Goal: Find specific page/section: Find specific page/section

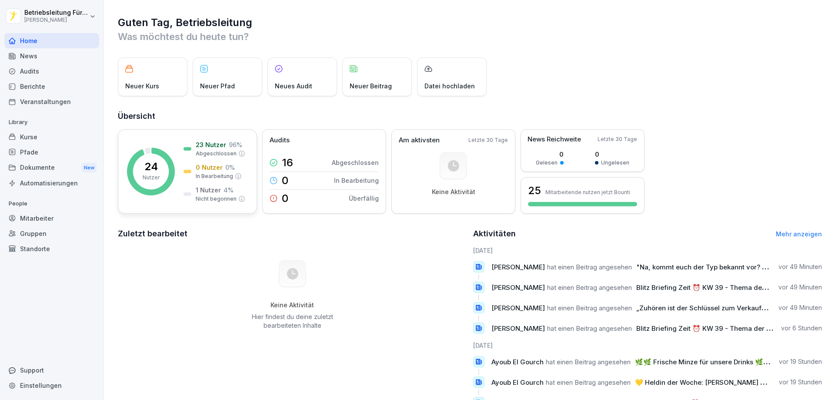
click at [155, 169] on p "24" at bounding box center [150, 166] width 13 height 10
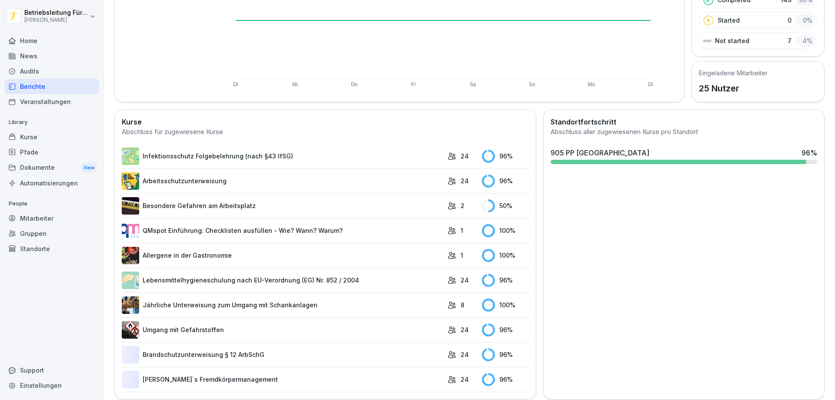
scroll to position [156, 0]
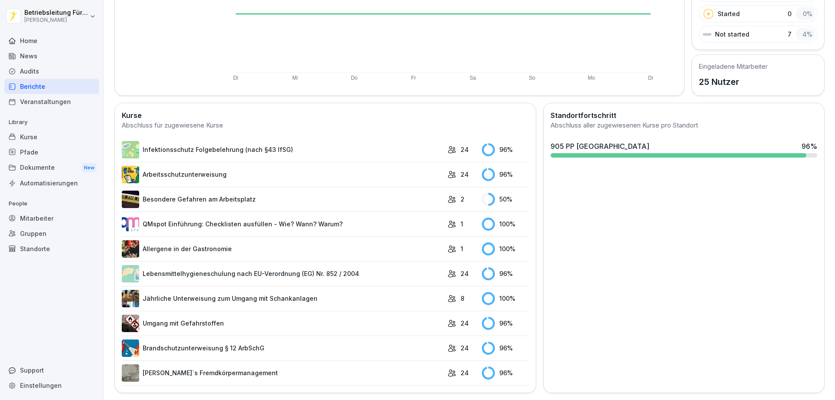
click at [327, 192] on link "Besondere Gefahren am Arbeitsplatz" at bounding box center [282, 198] width 321 height 17
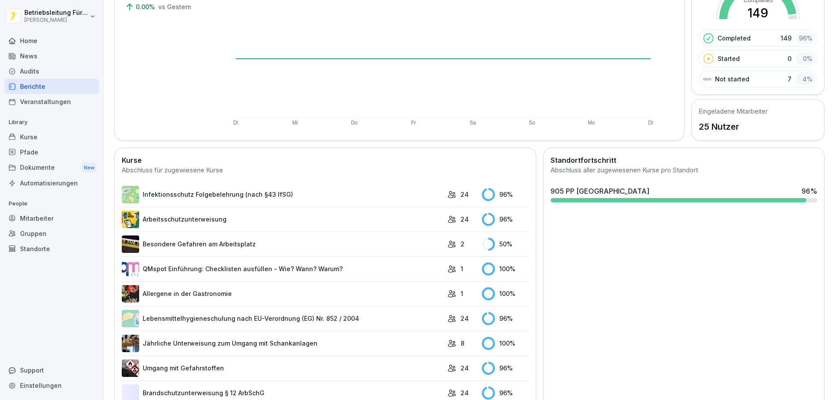
scroll to position [130, 0]
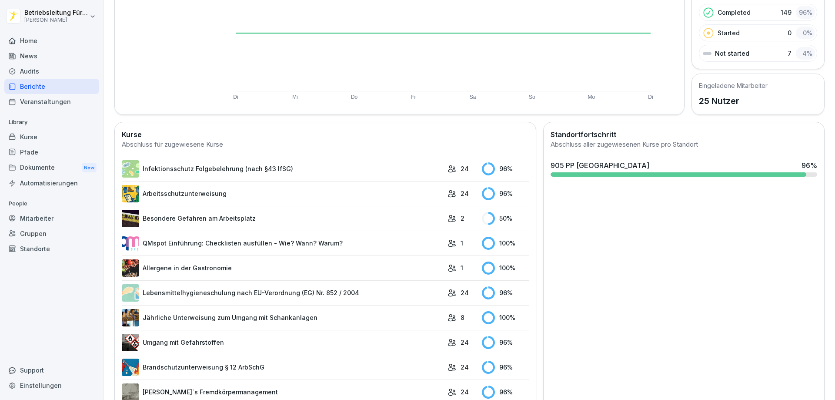
click at [288, 291] on link "Lebensmittelhygieneschulung nach EU-Verordnung (EG) Nr. 852 / 2004" at bounding box center [282, 292] width 321 height 17
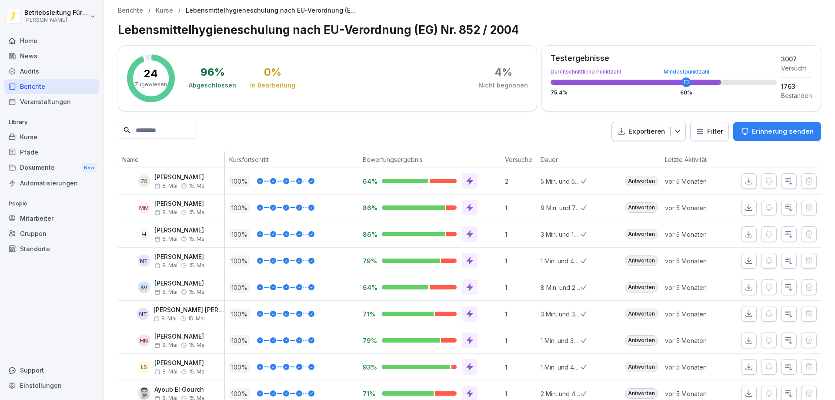
click at [59, 86] on div "Berichte" at bounding box center [51, 86] width 95 height 15
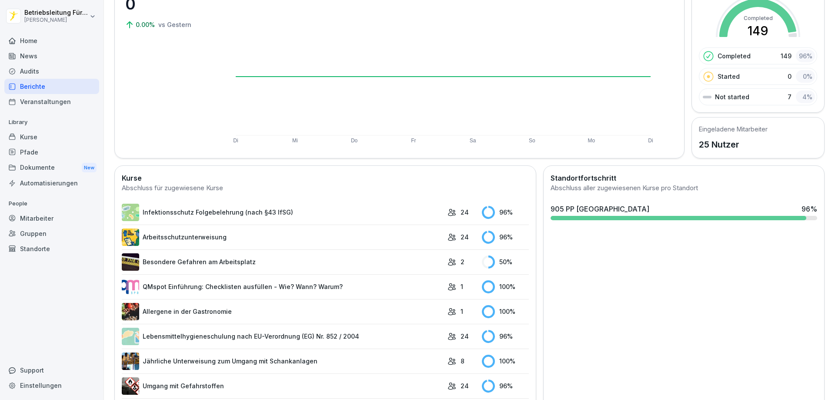
scroll to position [130, 0]
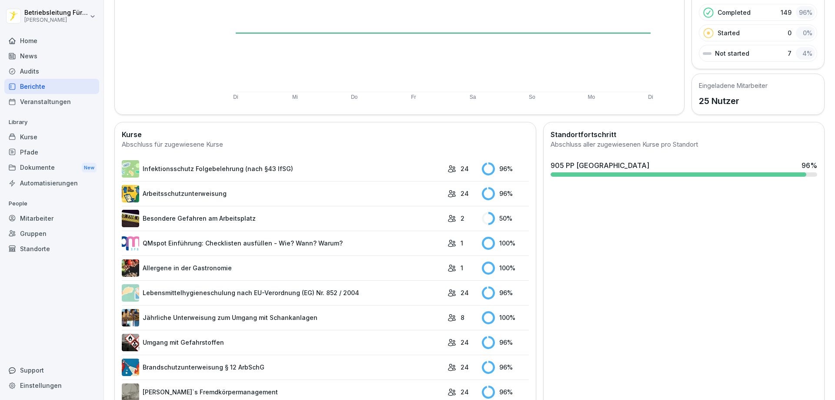
click at [273, 215] on link "Besondere Gefahren am Arbeitsplatz" at bounding box center [282, 218] width 321 height 17
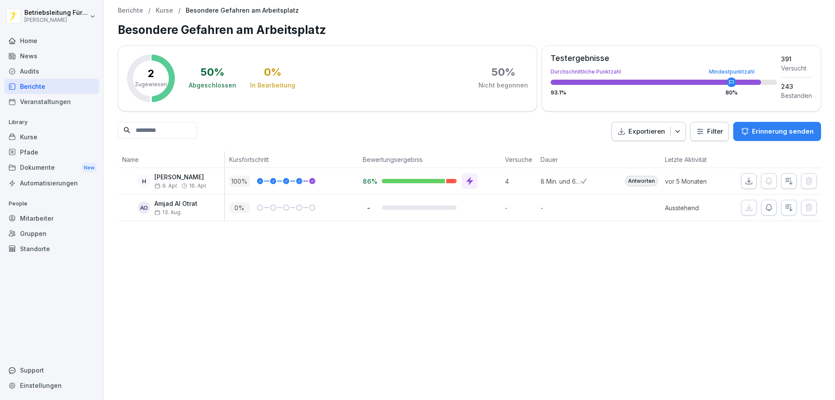
click at [33, 87] on div "Berichte" at bounding box center [51, 86] width 95 height 15
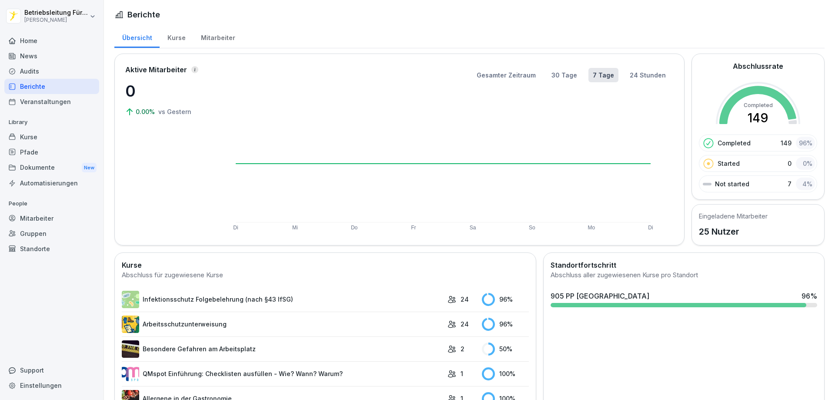
click at [54, 217] on div "Mitarbeiter" at bounding box center [51, 217] width 95 height 15
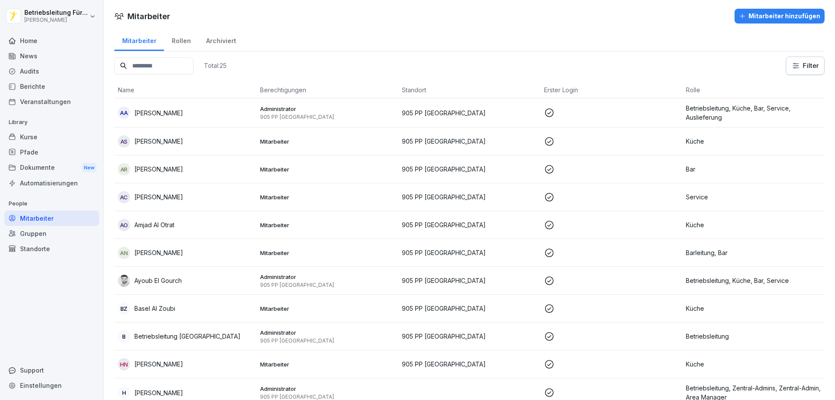
click at [36, 45] on div "Home" at bounding box center [51, 40] width 95 height 15
